Goal: Task Accomplishment & Management: Manage account settings

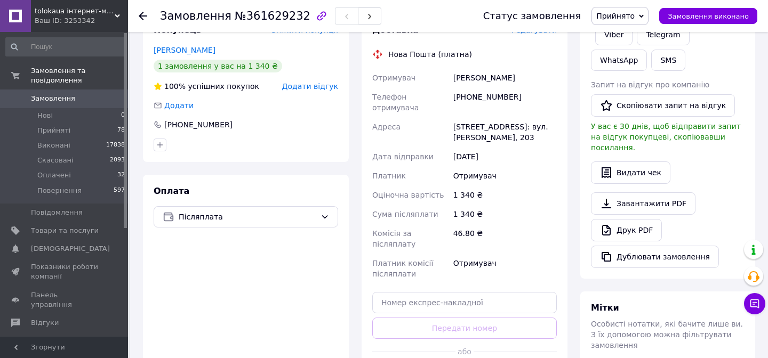
scroll to position [222, 0]
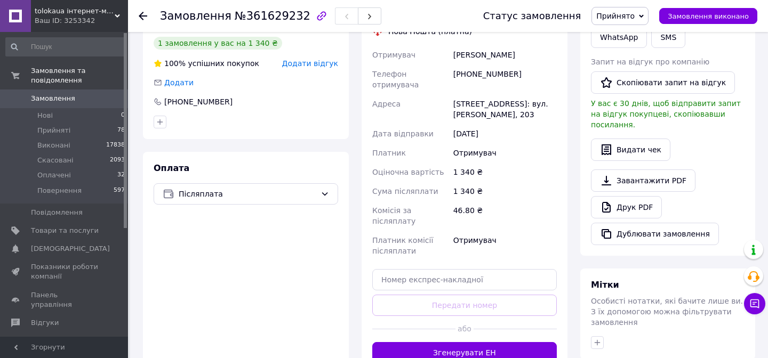
click at [504, 201] on div "46.80 ₴" at bounding box center [505, 216] width 108 height 30
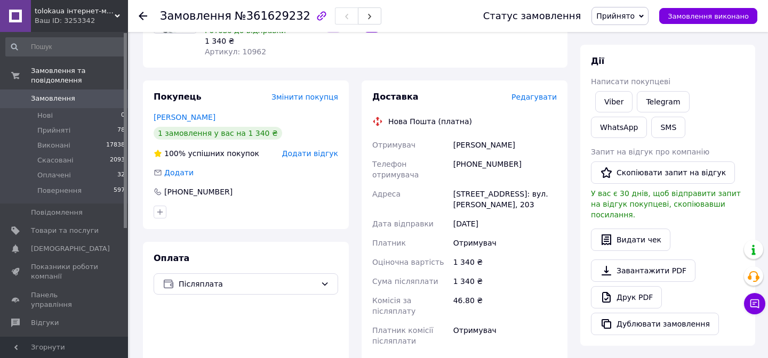
scroll to position [115, 0]
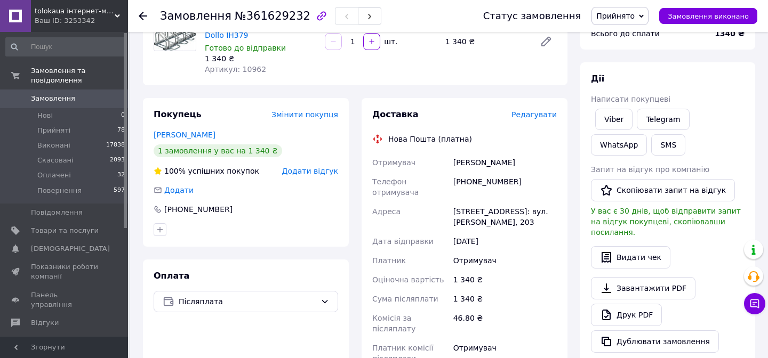
click at [535, 115] on span "Редагувати" at bounding box center [533, 114] width 45 height 9
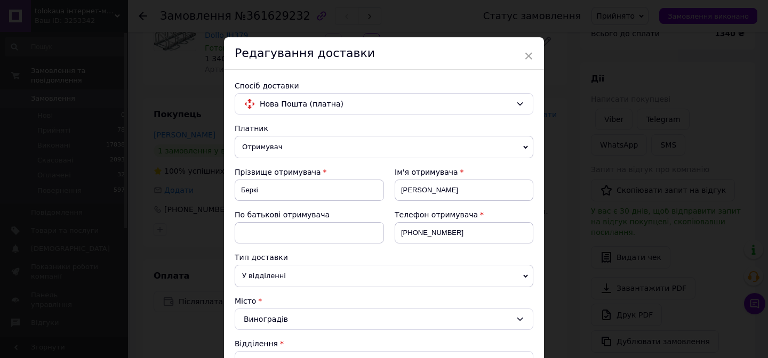
click at [564, 84] on div "× Редагування доставки Спосіб доставки Нова Пошта (платна) Платник Отримувач Ві…" at bounding box center [384, 179] width 768 height 358
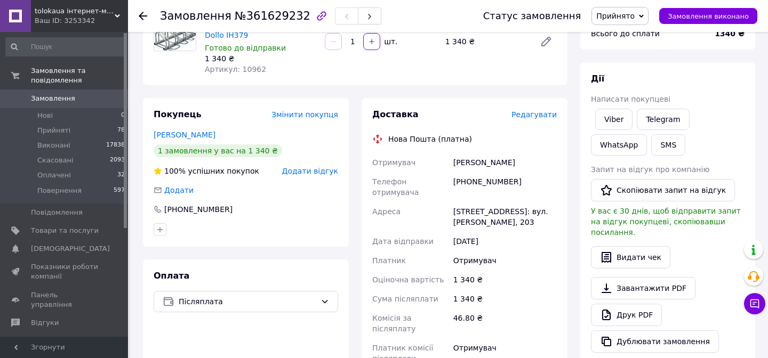
click at [496, 177] on div "[PHONE_NUMBER]" at bounding box center [505, 187] width 108 height 30
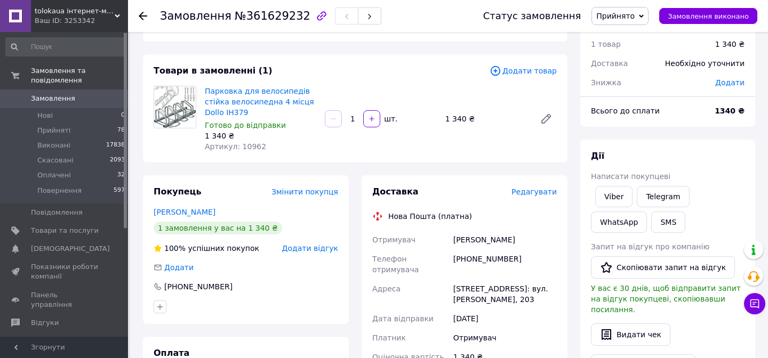
scroll to position [21, 0]
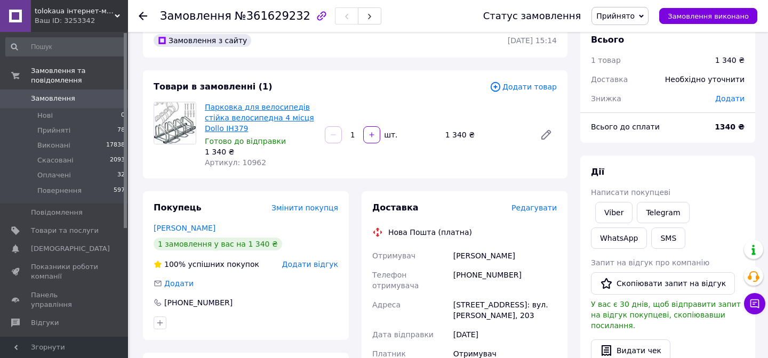
click at [258, 106] on link "Парковка для велосипедів cтійка велосипедна 4 місця Dollo IH379" at bounding box center [259, 118] width 109 height 30
click at [524, 209] on span "Редагувати" at bounding box center [533, 208] width 45 height 9
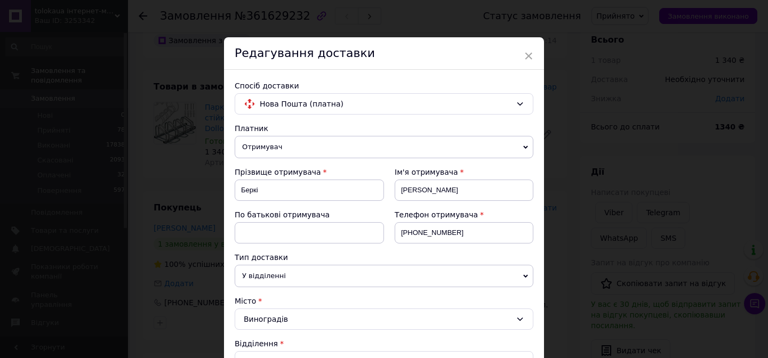
scroll to position [466, 0]
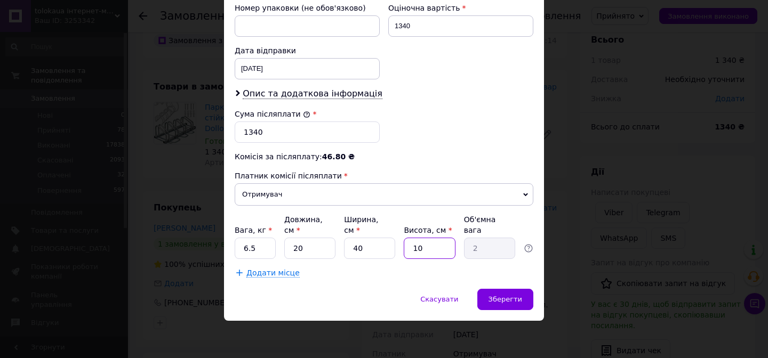
click at [432, 250] on input "10" at bounding box center [429, 248] width 51 height 21
type input "1"
type input "0.2"
type input "13"
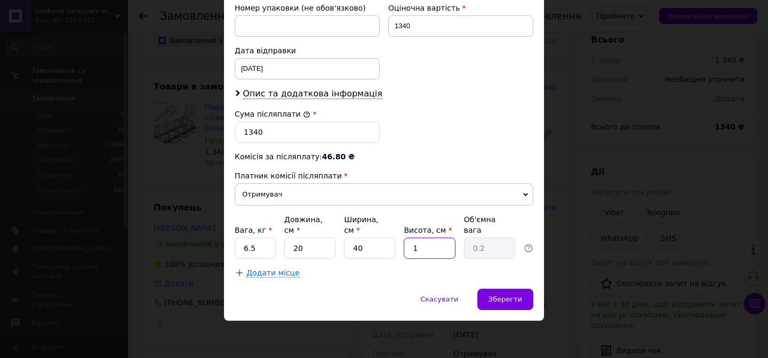
type input "2.6"
type input "13"
click at [513, 299] on span "Зберегти" at bounding box center [505, 299] width 34 height 8
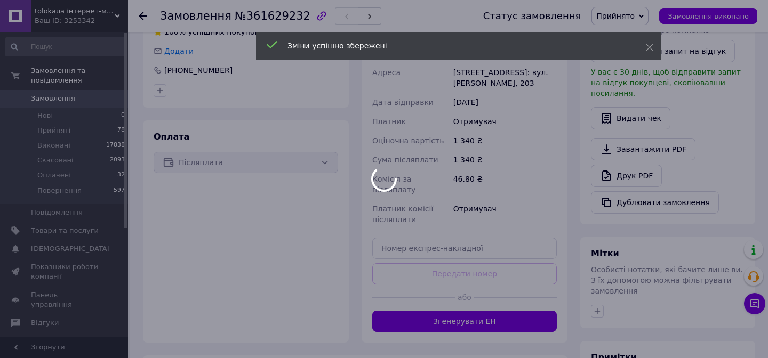
scroll to position [285, 0]
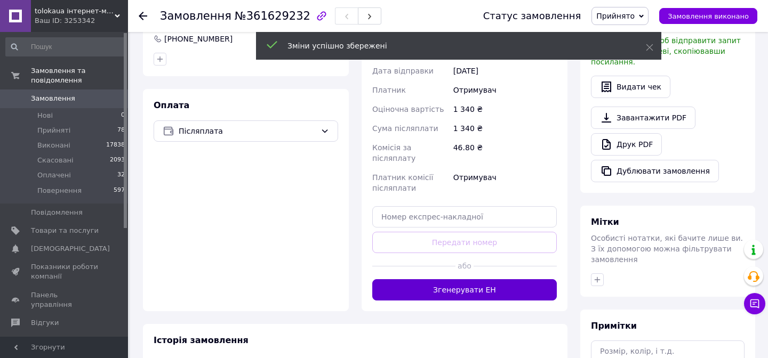
click at [498, 279] on button "Згенерувати ЕН" at bounding box center [464, 289] width 184 height 21
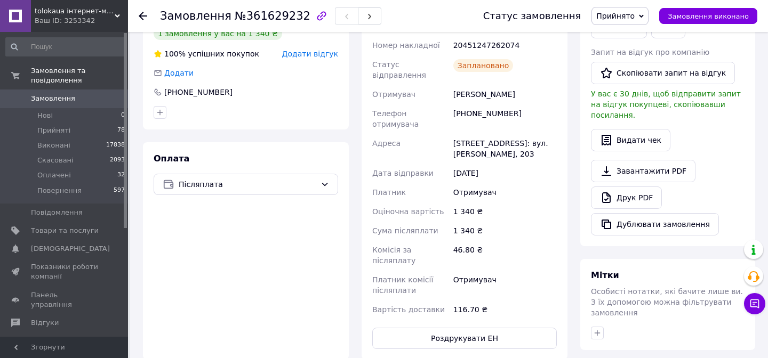
scroll to position [101, 0]
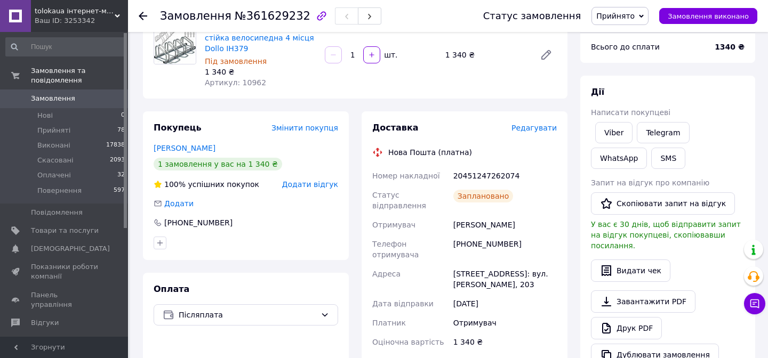
click at [494, 169] on div "20451247262074" at bounding box center [505, 175] width 108 height 19
copy div "20451247262074"
drag, startPoint x: 454, startPoint y: 216, endPoint x: 521, endPoint y: 216, distance: 67.2
click at [521, 216] on div "Беркі Анжела" at bounding box center [505, 224] width 108 height 19
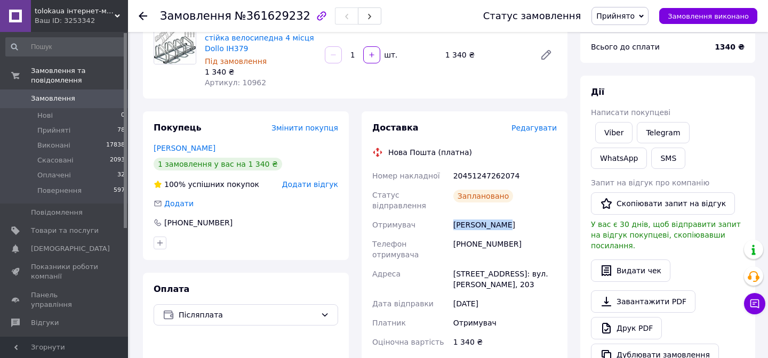
copy div "Беркі Анжела"
drag, startPoint x: 468, startPoint y: 234, endPoint x: 531, endPoint y: 234, distance: 63.4
click at [531, 235] on div "+380506877558" at bounding box center [505, 250] width 108 height 30
copy div "0506877558"
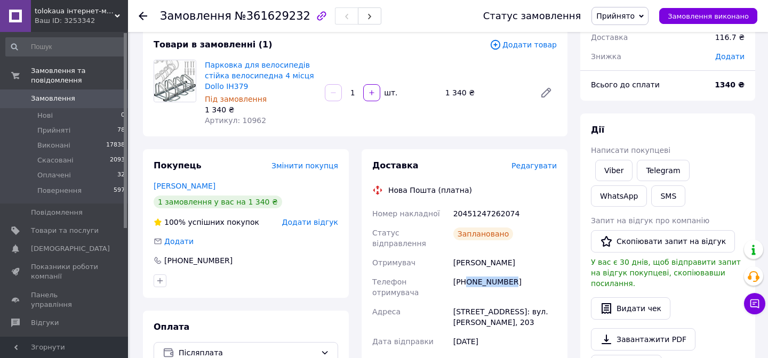
scroll to position [0, 0]
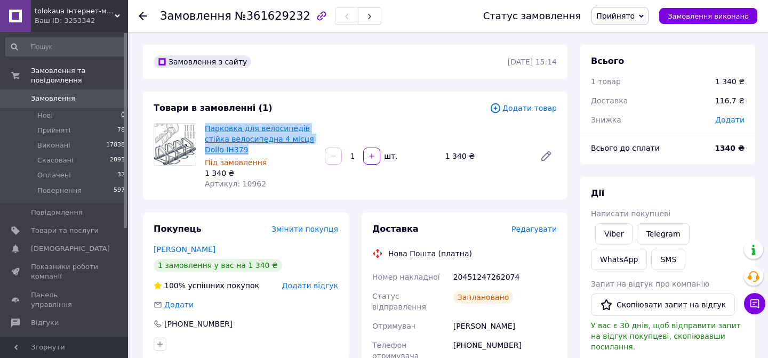
copy link "Парковка для велосипедів cтійка велосипедна 4 місця Dollo IH379"
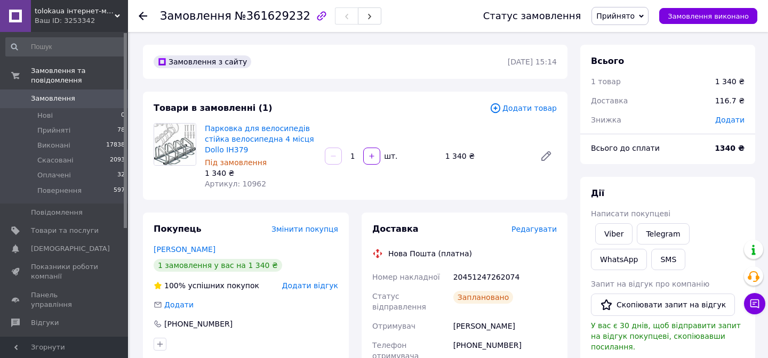
click at [276, 14] on span "№361629232" at bounding box center [273, 16] width 76 height 13
copy span "361629232"
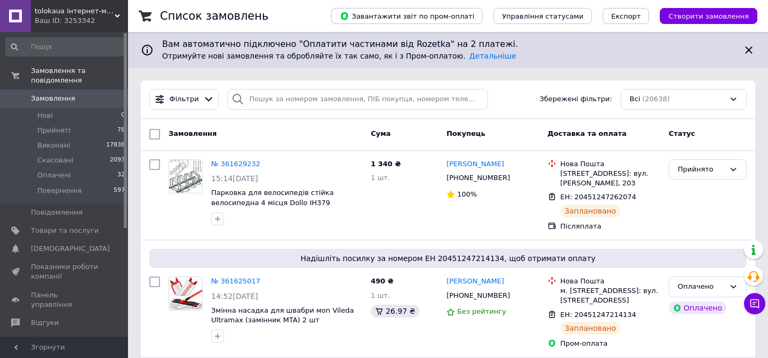
click at [71, 100] on span "Замовлення" at bounding box center [53, 99] width 44 height 10
click at [513, 98] on div "Фільтри Збережені фільтри: Всі (20638)" at bounding box center [448, 99] width 606 height 21
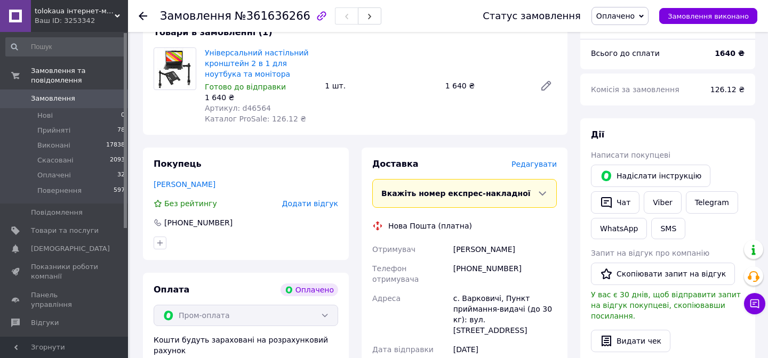
scroll to position [74, 0]
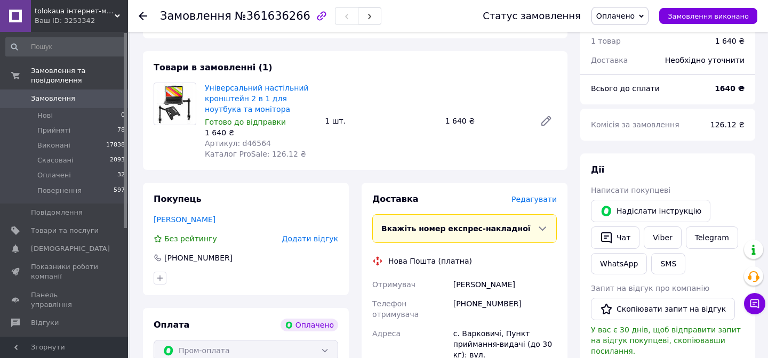
click at [255, 140] on span "Артикул: d46564" at bounding box center [238, 143] width 66 height 9
copy span "d46564"
click at [530, 198] on span "Редагувати" at bounding box center [533, 199] width 45 height 9
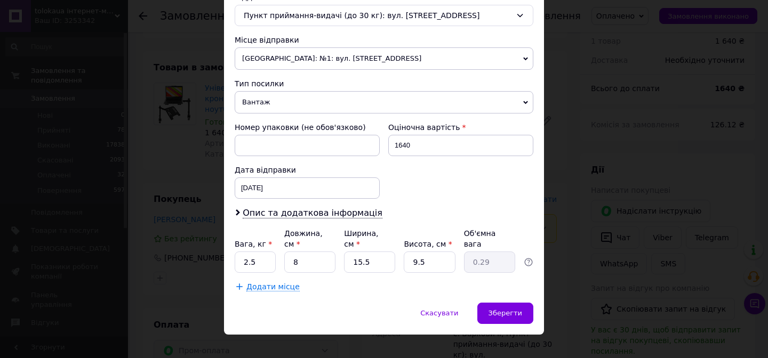
scroll to position [360, 0]
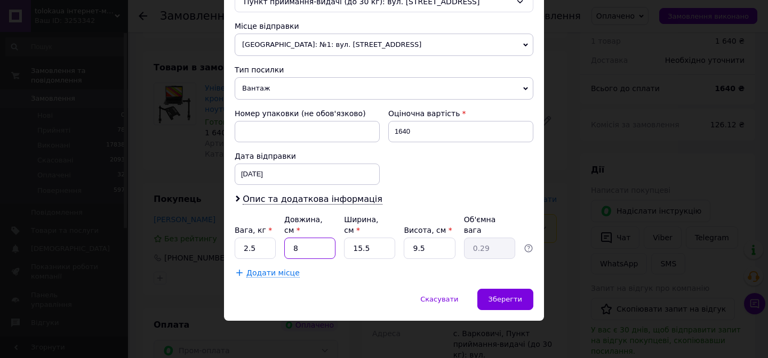
click at [302, 245] on input "8" at bounding box center [309, 248] width 51 height 21
type input "2"
type input "0.1"
type input "28"
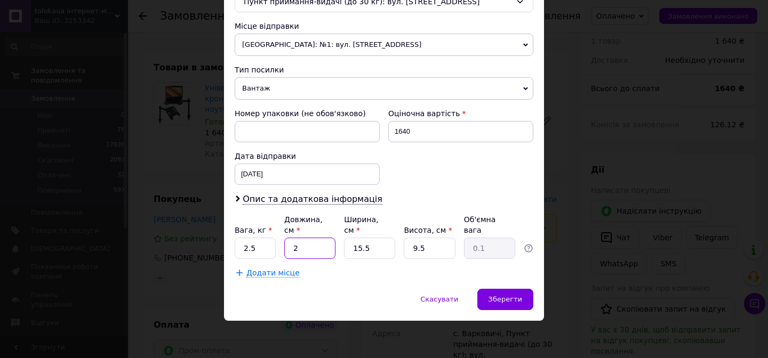
type input "1.03"
type input "28"
click at [371, 248] on input "15.5" at bounding box center [369, 248] width 51 height 21
type input "2"
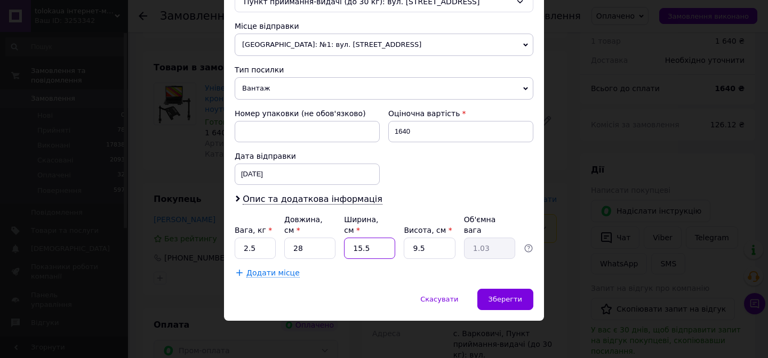
type input "0.13"
click at [376, 256] on input "2" at bounding box center [369, 248] width 51 height 21
type input "22"
type input "1.46"
type input "22"
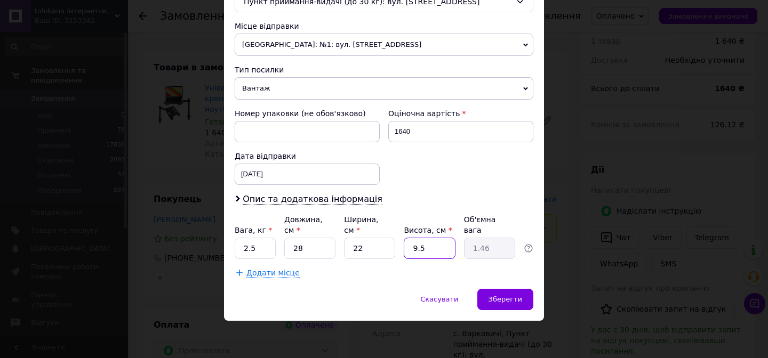
click at [422, 245] on input "9.5" at bounding box center [429, 248] width 51 height 21
type input "1"
type input "0.15"
type input "12"
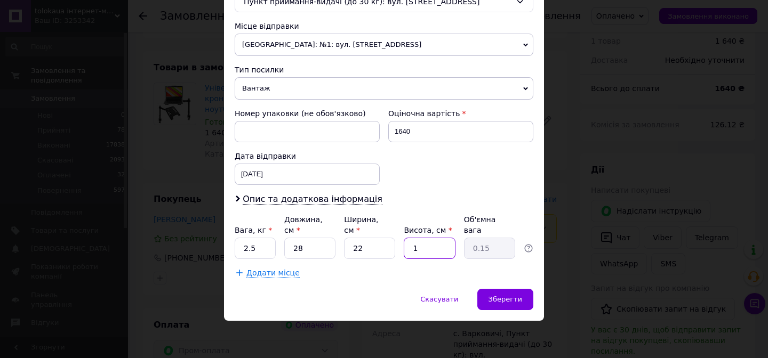
type input "1.85"
type input "1"
type input "0.15"
type input "15"
type input "2.31"
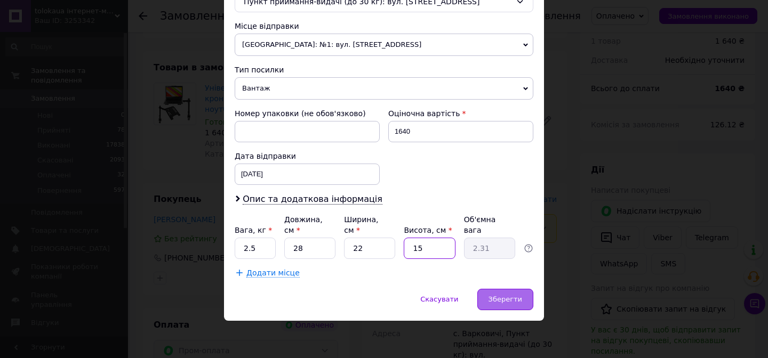
type input "15"
click at [525, 293] on div "Зберегти" at bounding box center [505, 299] width 56 height 21
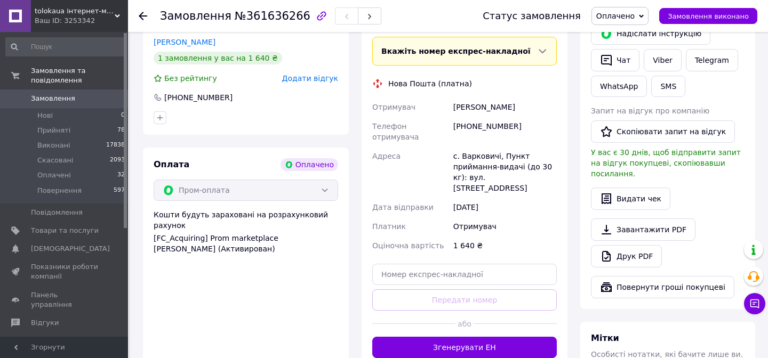
scroll to position [261, 0]
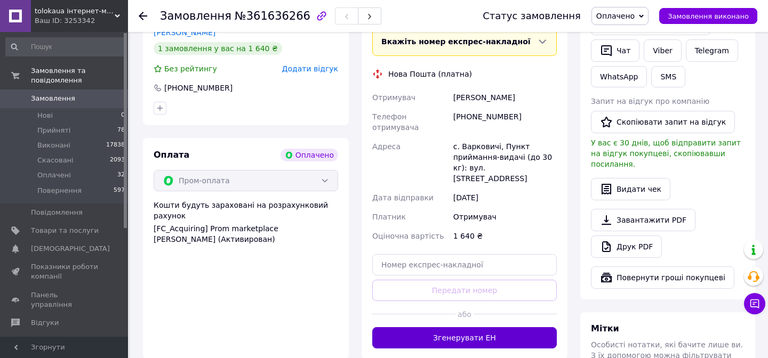
click at [461, 327] on button "Згенерувати ЕН" at bounding box center [464, 337] width 184 height 21
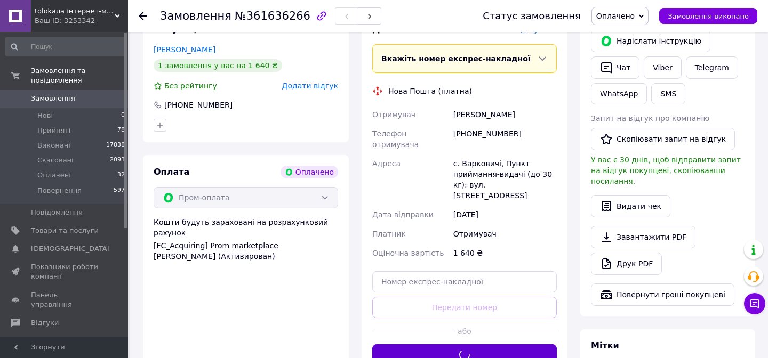
scroll to position [218, 0]
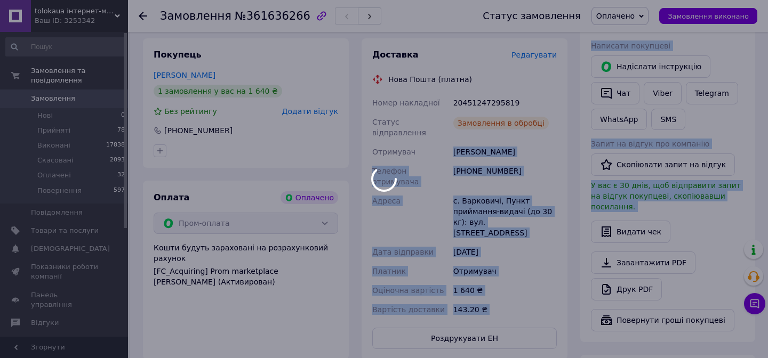
drag, startPoint x: 452, startPoint y: 140, endPoint x: 512, endPoint y: 140, distance: 59.7
click at [512, 140] on body "tolokaua інтернет-магазин товарів для дому Ваш ID: 3253342 Сайт tolokaua інтерн…" at bounding box center [384, 197] width 768 height 831
copy div "Ващишин Рома"
click at [471, 152] on div at bounding box center [384, 179] width 768 height 358
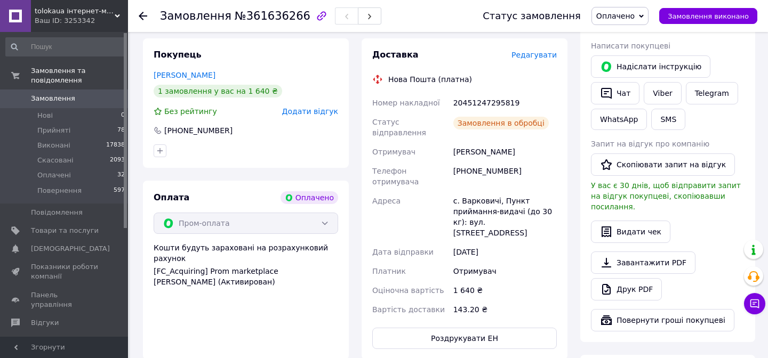
click at [478, 106] on div "20451247295819" at bounding box center [505, 102] width 108 height 19
copy div "20451247295819"
click at [456, 142] on div "Ващишин Роман" at bounding box center [505, 151] width 108 height 19
drag, startPoint x: 454, startPoint y: 142, endPoint x: 515, endPoint y: 142, distance: 60.8
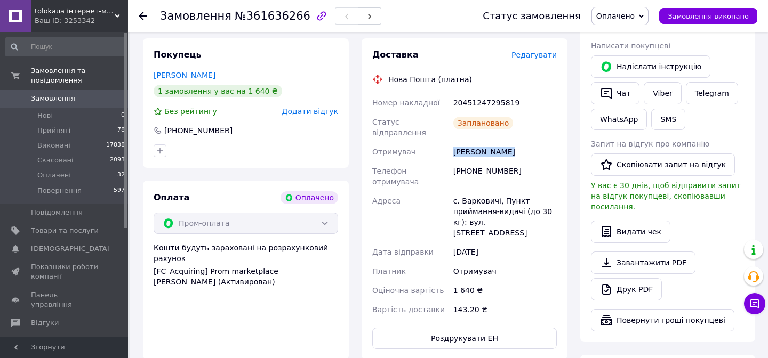
click at [515, 142] on div "Ващишин Роман" at bounding box center [505, 151] width 108 height 19
copy div "Ващишин Роман"
drag, startPoint x: 467, startPoint y: 164, endPoint x: 537, endPoint y: 164, distance: 69.8
click at [537, 164] on div "+380930087885" at bounding box center [505, 177] width 108 height 30
copy div "0930087885"
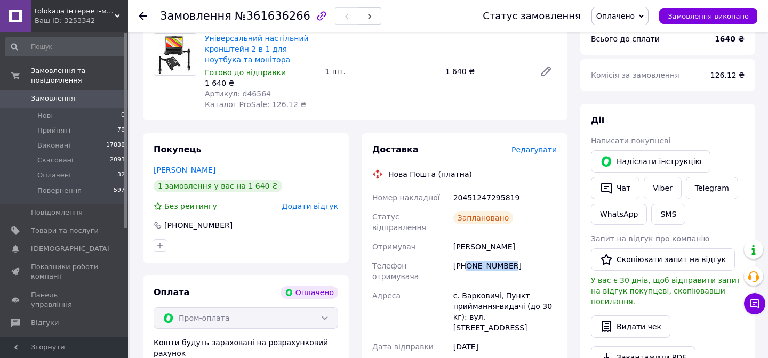
scroll to position [96, 0]
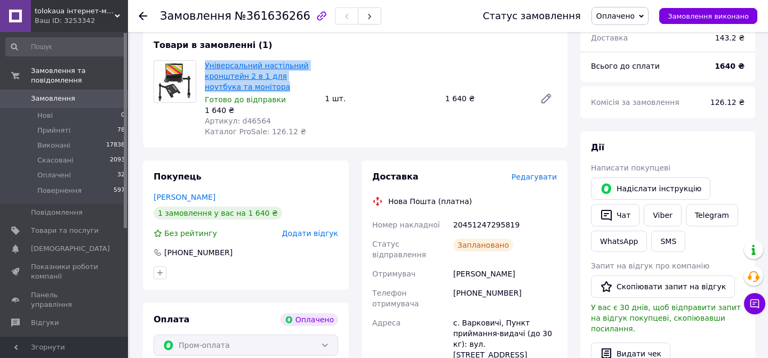
copy link "Універсальний настільний кронштейн 2 в 1 для ноутбука та монітора"
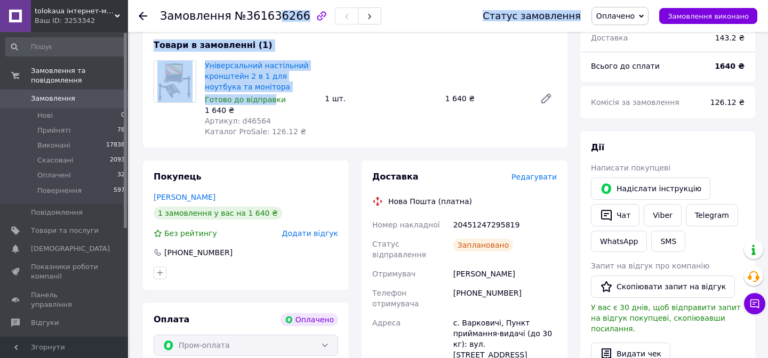
click at [272, 17] on span "№361636266" at bounding box center [273, 16] width 76 height 13
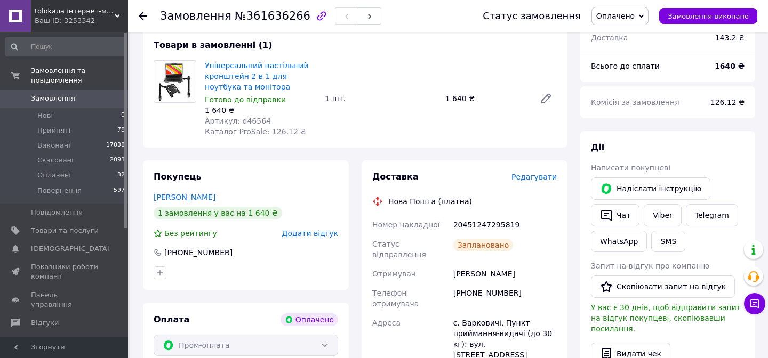
click at [265, 14] on span "№361636266" at bounding box center [273, 16] width 76 height 13
copy span "361636266"
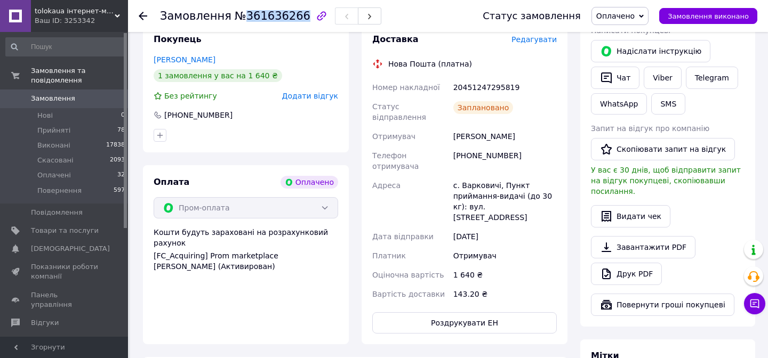
scroll to position [0, 0]
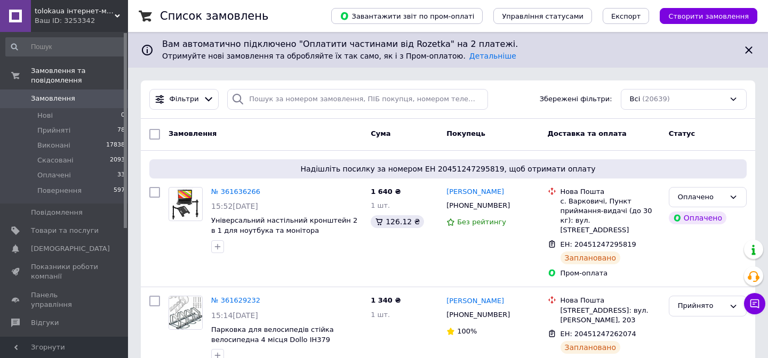
click at [507, 100] on div "Фільтри Збережені фільтри: Всі (20639)" at bounding box center [448, 99] width 606 height 21
click at [63, 133] on span "Прийняті" at bounding box center [53, 131] width 33 height 10
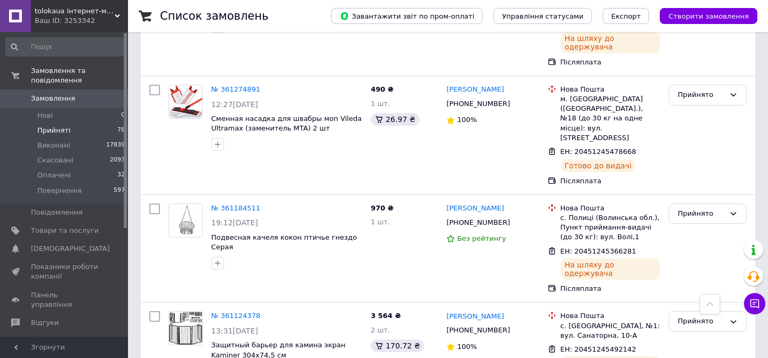
scroll to position [1798, 0]
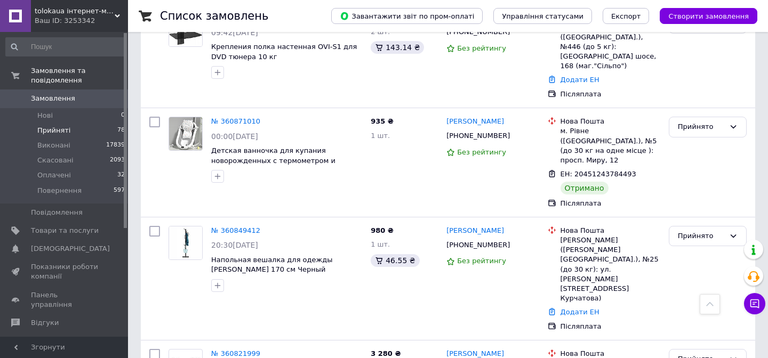
scroll to position [1821, 0]
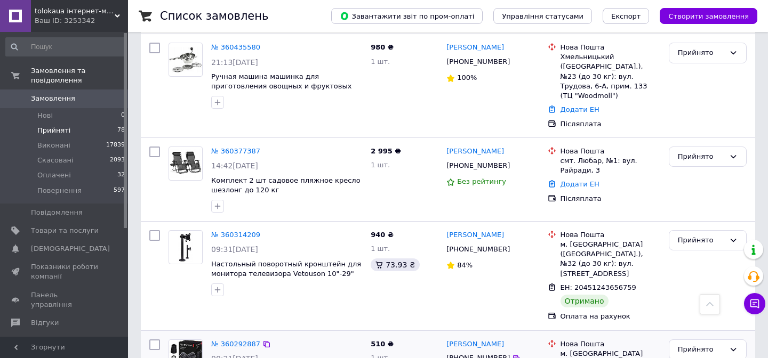
scroll to position [1900, 0]
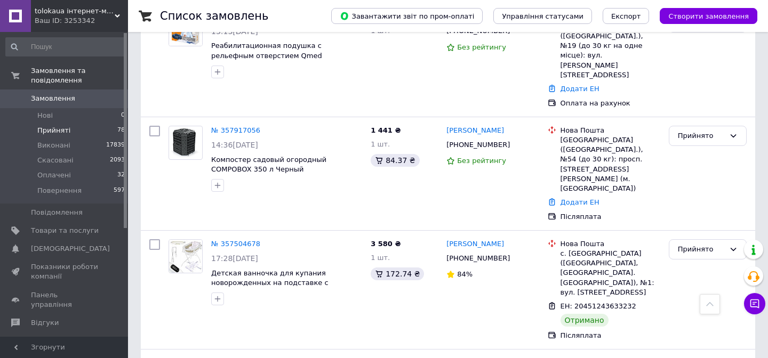
scroll to position [1549, 0]
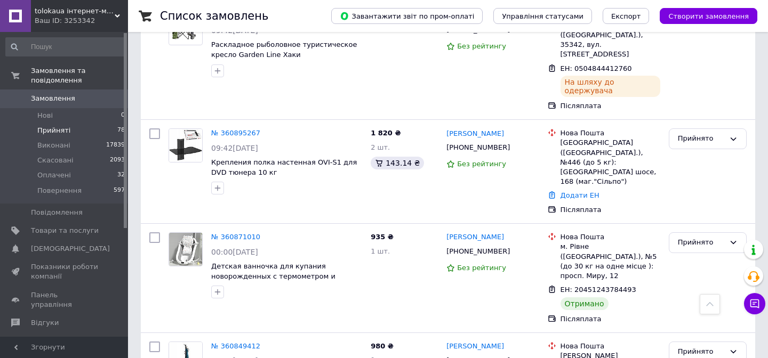
scroll to position [1821, 0]
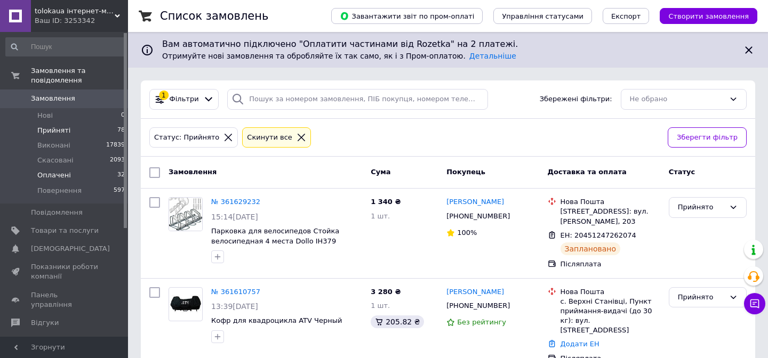
click at [63, 176] on span "Оплачені" at bounding box center [54, 176] width 34 height 10
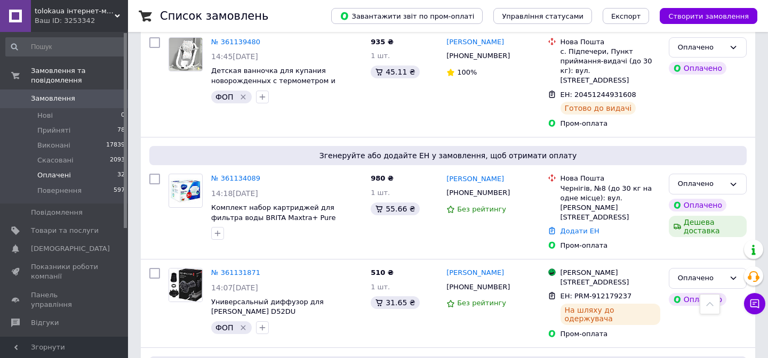
scroll to position [1944, 0]
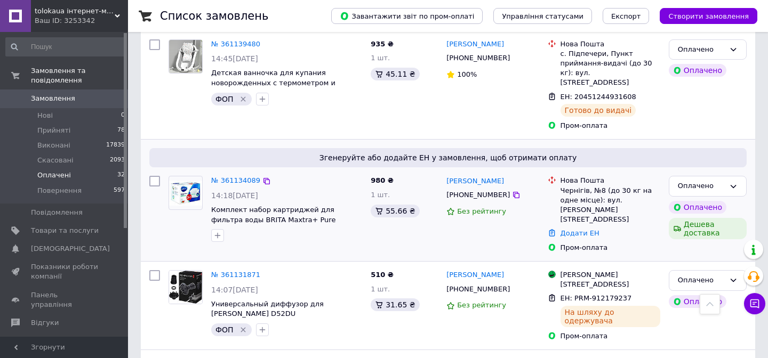
click at [513, 192] on icon at bounding box center [516, 195] width 6 height 6
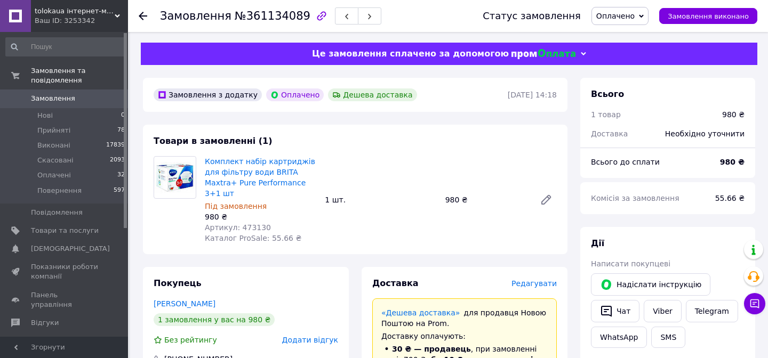
scroll to position [150, 0]
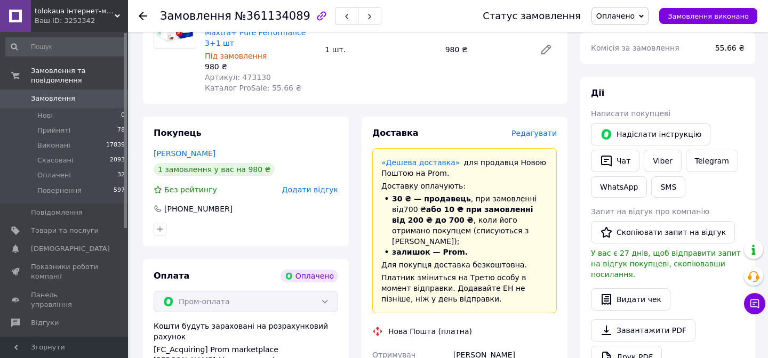
click at [469, 345] on div "[PERSON_NAME]" at bounding box center [505, 354] width 108 height 19
copy div "[PERSON_NAME]"
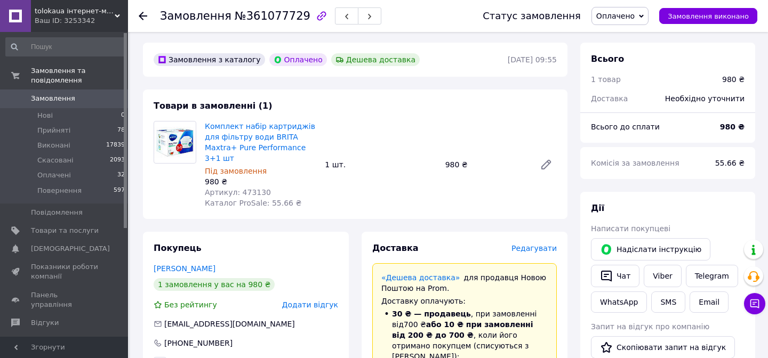
scroll to position [209, 0]
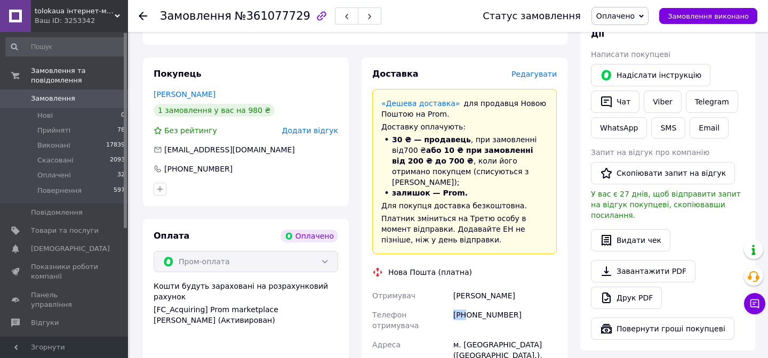
drag, startPoint x: 466, startPoint y: 304, endPoint x: 452, endPoint y: 304, distance: 14.4
click at [452, 305] on div "[PHONE_NUMBER]" at bounding box center [505, 320] width 108 height 30
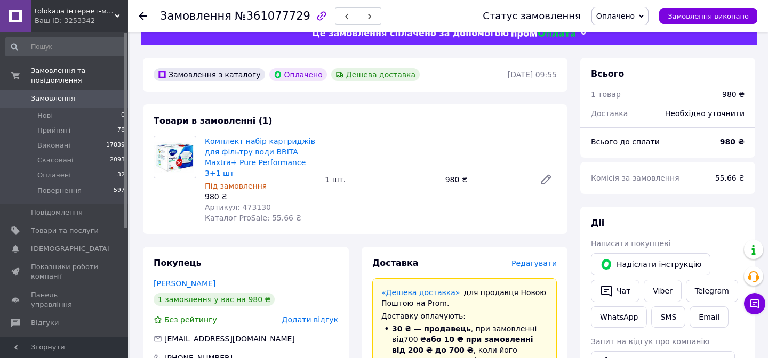
scroll to position [16, 0]
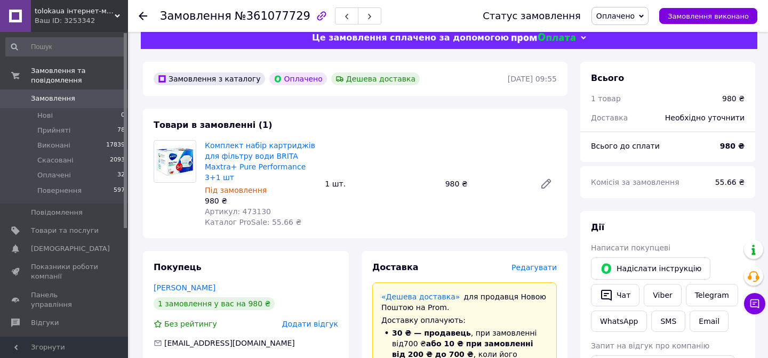
click at [487, 225] on div "Комплект набір картриджів для фільтру води BRITA Maxtra+ Pure Performance 3+1 ш…" at bounding box center [380, 184] width 360 height 92
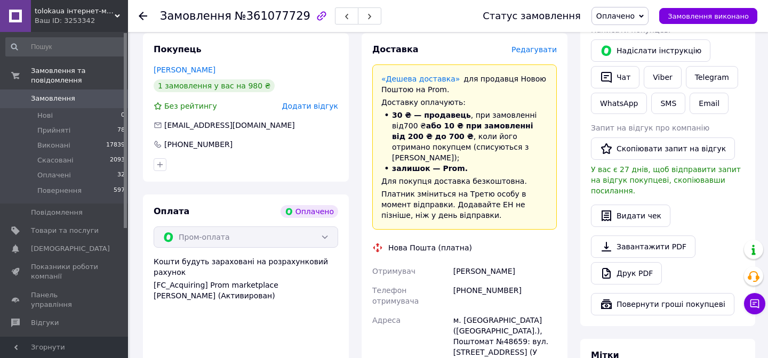
scroll to position [0, 0]
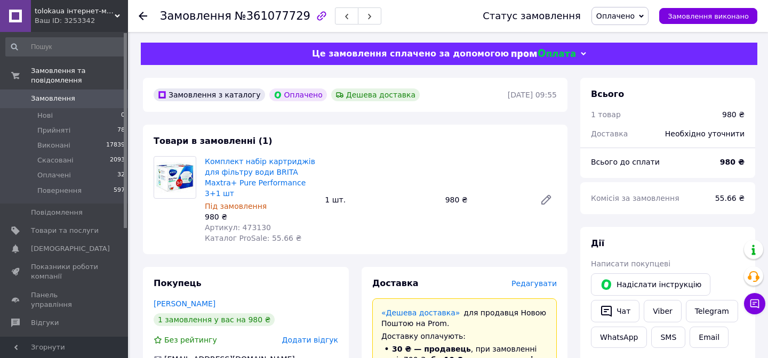
click at [462, 237] on div "Комплект набір картриджів для фільтру води BRITA Maxtra+ Pure Performance 3+1 ш…" at bounding box center [380, 200] width 360 height 92
click at [477, 195] on div "980 ₴" at bounding box center [486, 199] width 90 height 15
click at [432, 184] on div "Комплект набір картриджів для фільтру води BRITA Maxtra+ Pure Performance 3+1 ш…" at bounding box center [380, 200] width 360 height 92
click at [440, 202] on div "1 шт." at bounding box center [380, 199] width 120 height 15
drag, startPoint x: 441, startPoint y: 200, endPoint x: 476, endPoint y: 201, distance: 34.7
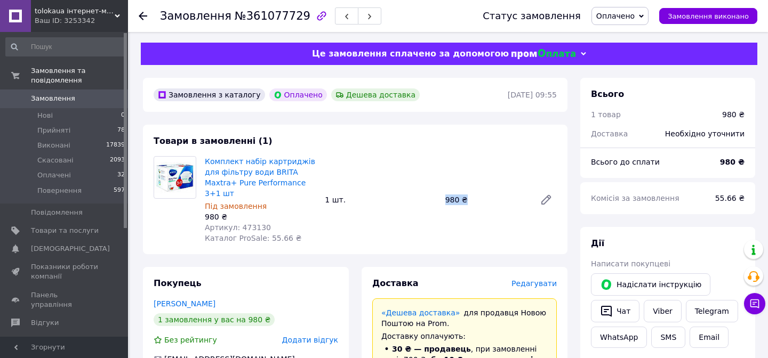
click at [476, 201] on div "980 ₴" at bounding box center [486, 199] width 90 height 15
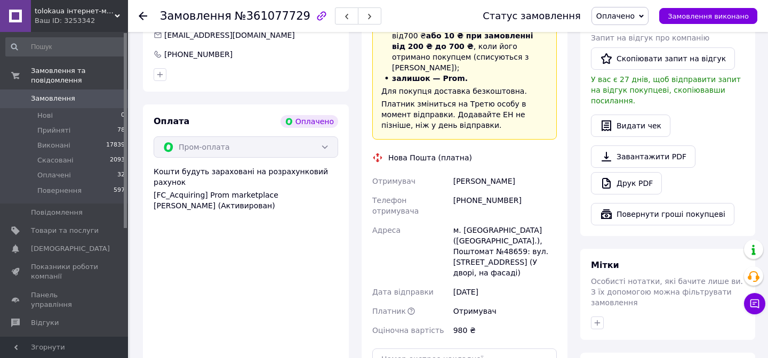
click at [532, 239] on div "м. Львів (Львівська обл.), Поштомат №48659: вул. Кульпарківська, 174 (У дворі, …" at bounding box center [505, 252] width 108 height 62
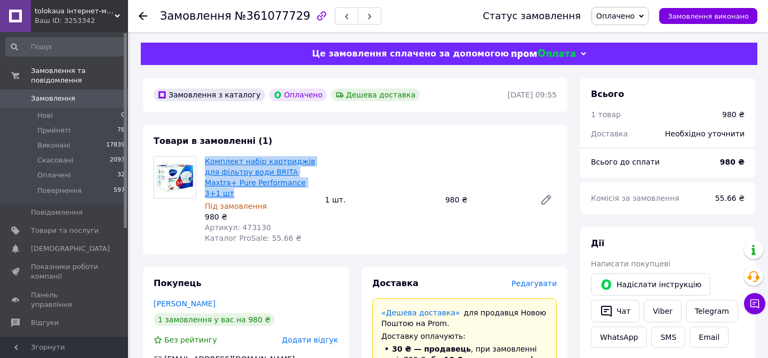
copy link "Комплект набір картриджів для фільтру води BRITA Maxtra+ Pure Performance 3+1 шт"
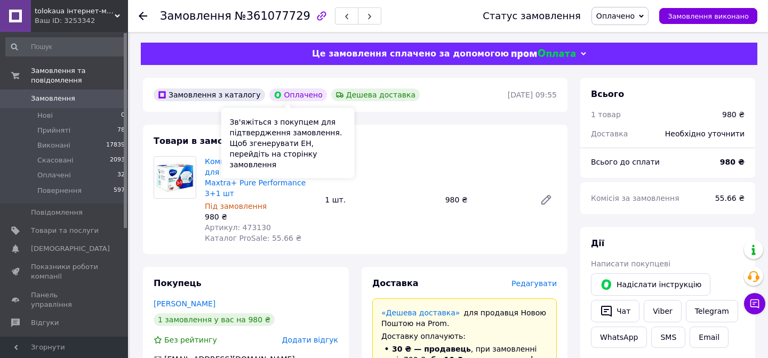
click at [271, 18] on span "№361077729" at bounding box center [273, 16] width 76 height 13
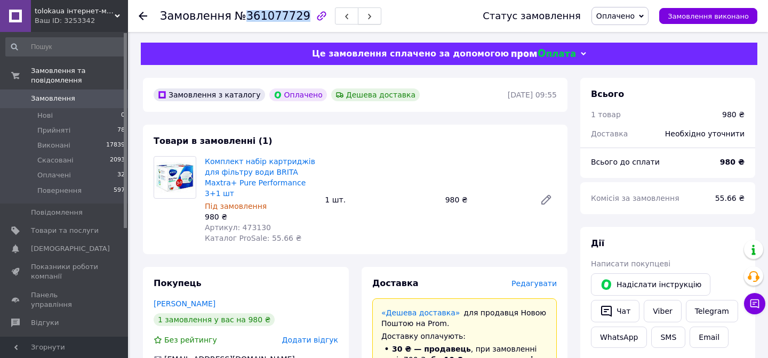
copy span "361077729"
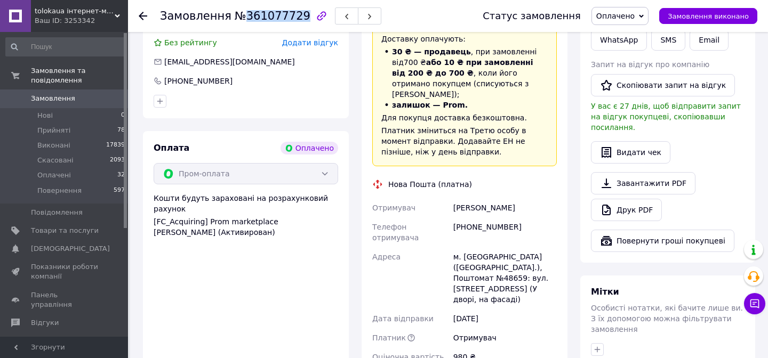
scroll to position [323, 0]
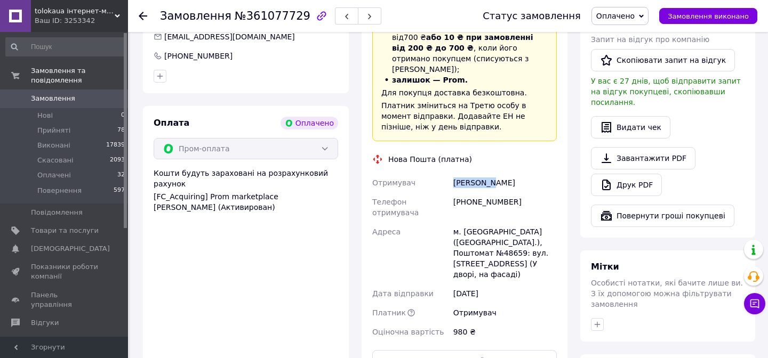
drag, startPoint x: 453, startPoint y: 171, endPoint x: 527, endPoint y: 172, distance: 73.6
click at [527, 173] on div "Бай Уляна" at bounding box center [505, 182] width 108 height 19
copy div "Бай Уляна"
drag, startPoint x: 469, startPoint y: 192, endPoint x: 522, endPoint y: 191, distance: 53.3
click at [522, 192] on div "+380671024160" at bounding box center [505, 207] width 108 height 30
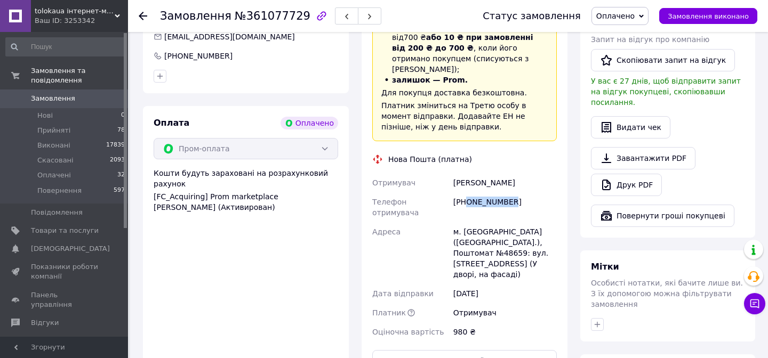
copy div "0671024160"
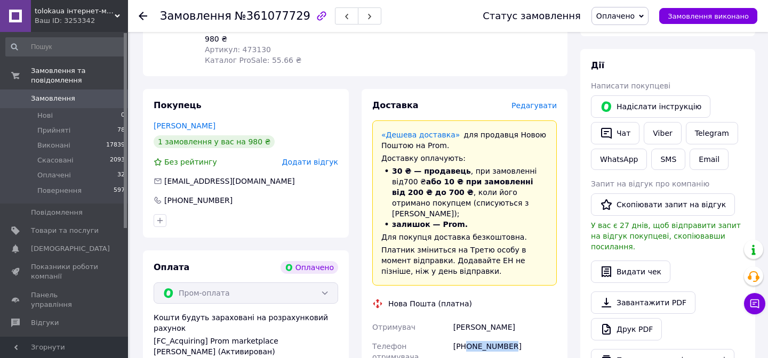
scroll to position [140, 0]
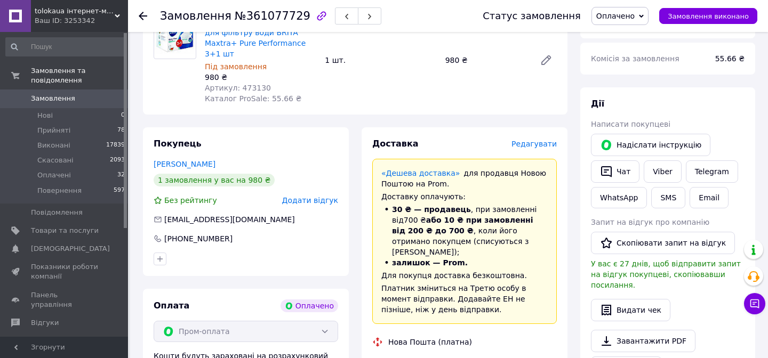
click at [532, 143] on span "Редагувати" at bounding box center [533, 144] width 45 height 9
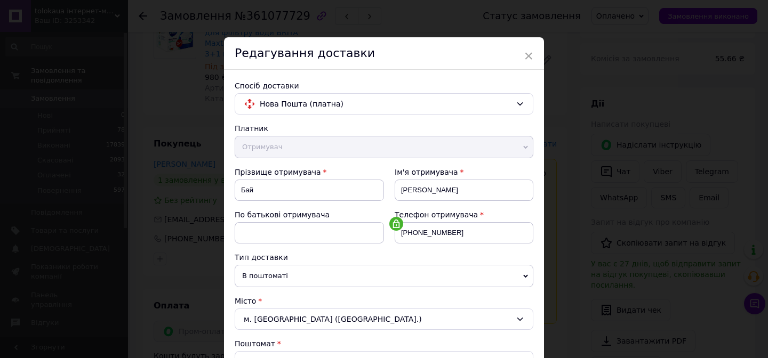
scroll to position [360, 0]
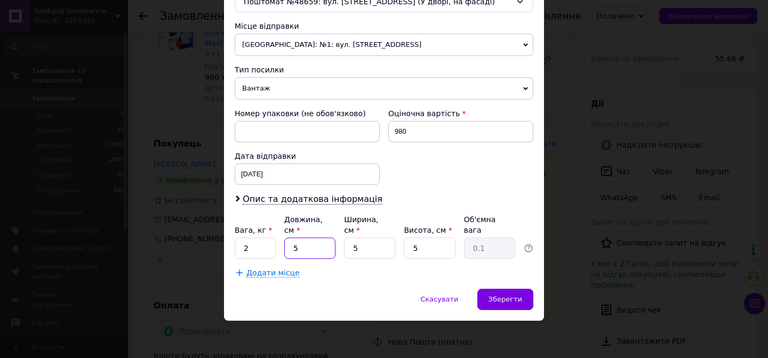
click at [313, 248] on input "5" at bounding box center [309, 248] width 51 height 21
type input "22"
type input "0.14"
type input "22"
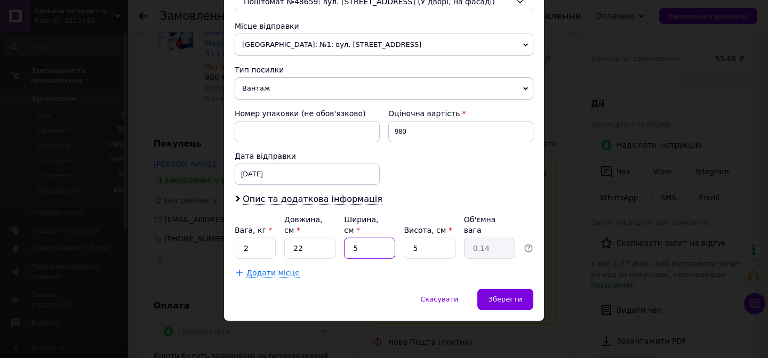
click at [374, 243] on input "5" at bounding box center [369, 248] width 51 height 21
type input "1"
type input "0.1"
type input "14"
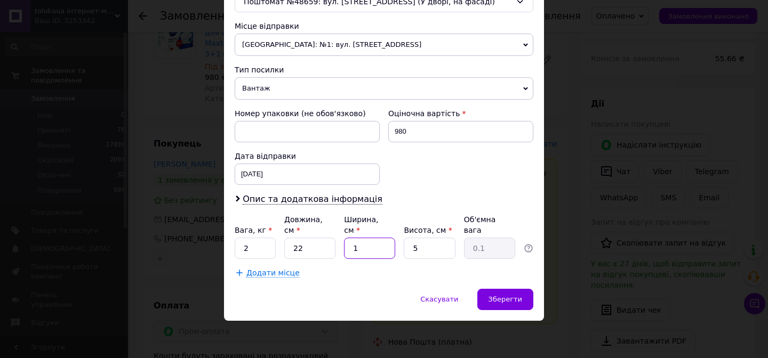
type input "0.39"
type input "14"
click at [436, 250] on input "5" at bounding box center [429, 248] width 51 height 21
type input "1"
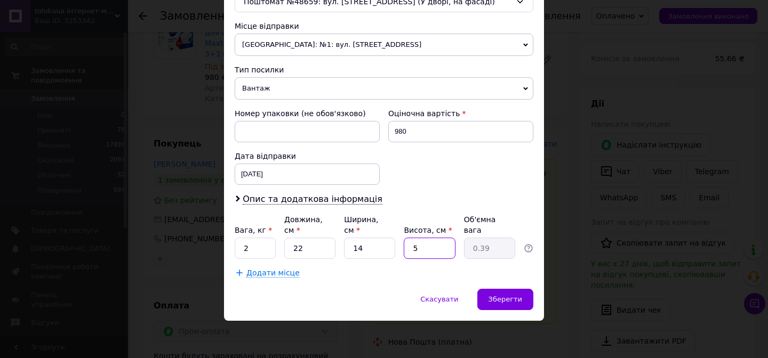
type input "0.1"
type input "12"
type input "0.92"
type input "12"
click at [511, 304] on div "Зберегти" at bounding box center [505, 299] width 56 height 21
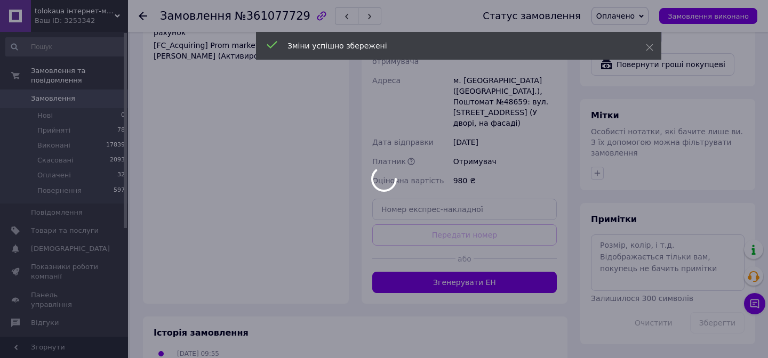
scroll to position [480, 0]
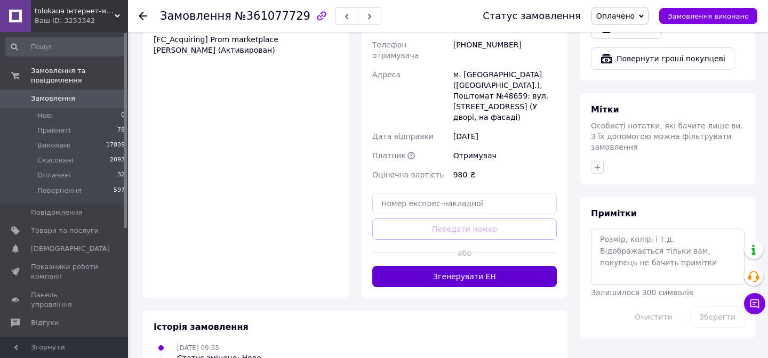
click at [502, 266] on button "Згенерувати ЕН" at bounding box center [464, 276] width 184 height 21
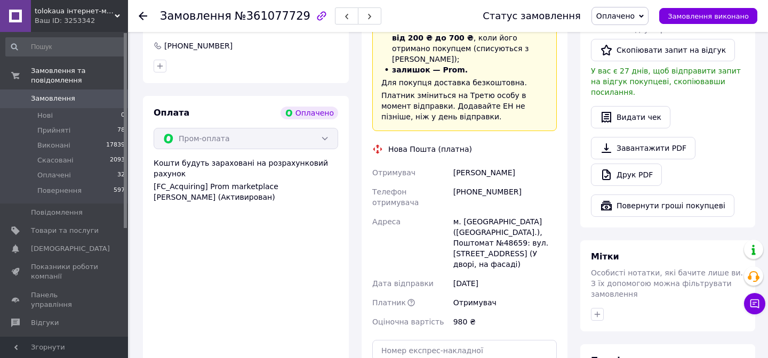
scroll to position [331, 0]
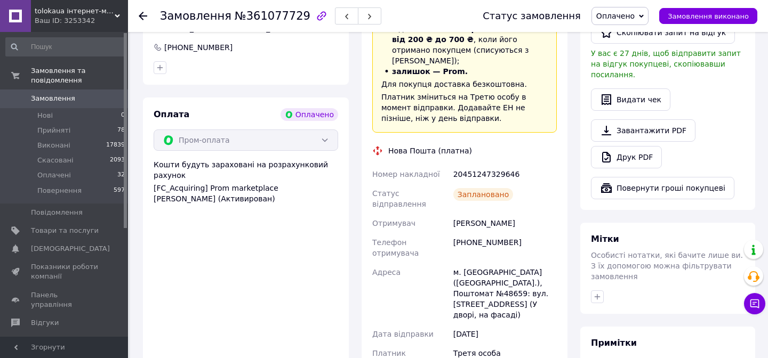
click at [469, 165] on div "20451247329646" at bounding box center [505, 174] width 108 height 19
copy div "20451247329646"
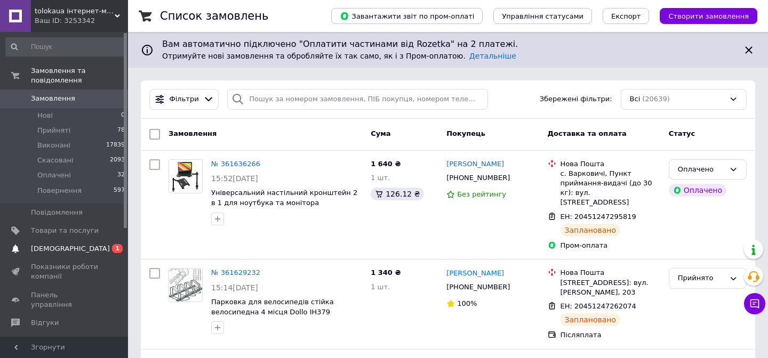
click at [51, 251] on span "[DEMOGRAPHIC_DATA]" at bounding box center [70, 249] width 79 height 10
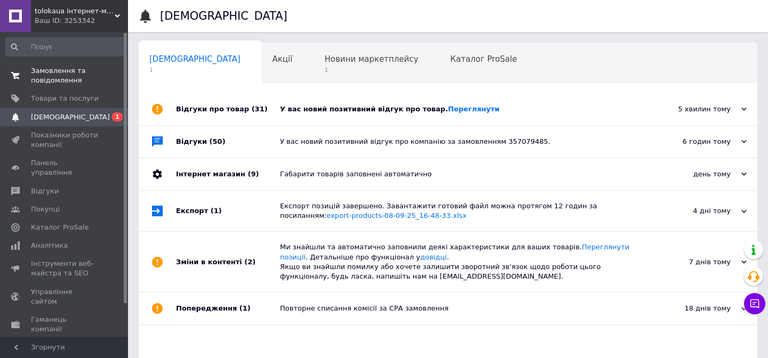
click at [62, 69] on span "Замовлення та повідомлення" at bounding box center [65, 75] width 68 height 19
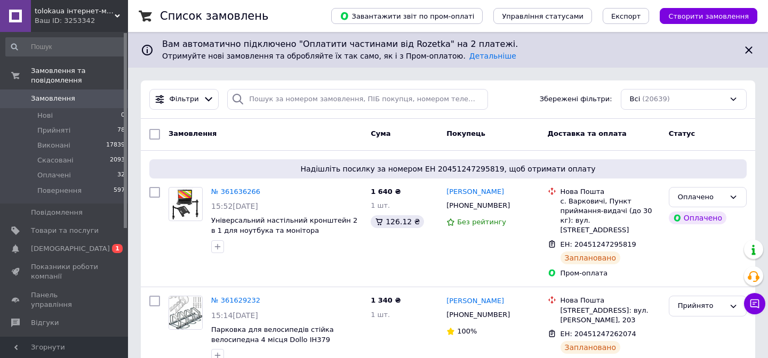
click at [68, 106] on link "Замовлення 0" at bounding box center [65, 99] width 131 height 18
click at [511, 89] on div "Фільтри Збережені фільтри: Всі (20639)" at bounding box center [448, 99] width 606 height 21
click at [351, 111] on div "Фільтри Збережені фільтри: Всі (20639)" at bounding box center [448, 99] width 614 height 38
click at [351, 104] on input "search" at bounding box center [357, 99] width 261 height 21
type input "3690"
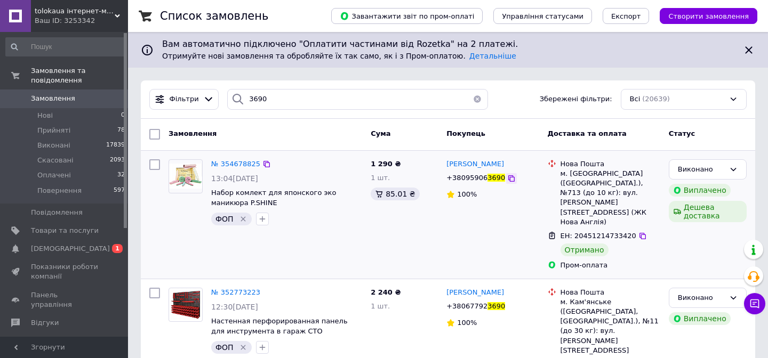
click at [509, 179] on icon at bounding box center [511, 178] width 9 height 9
